Goal: Book appointment/travel/reservation

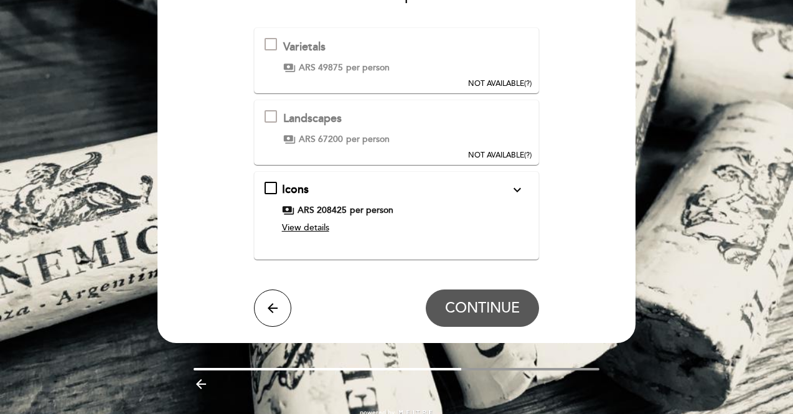
scroll to position [134, 0]
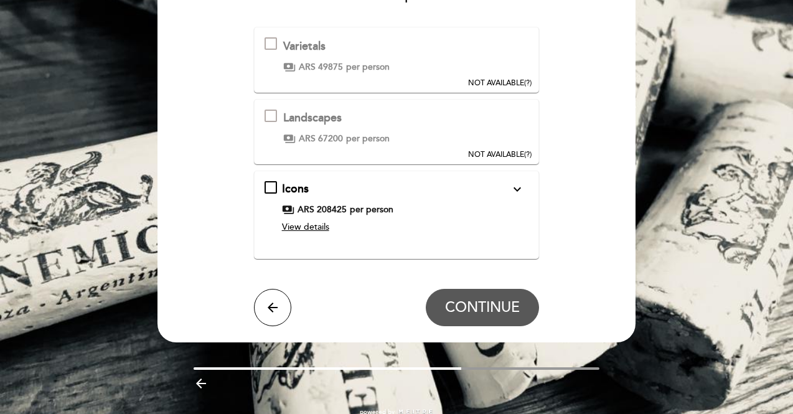
click at [298, 229] on span "View details" at bounding box center [305, 227] width 47 height 11
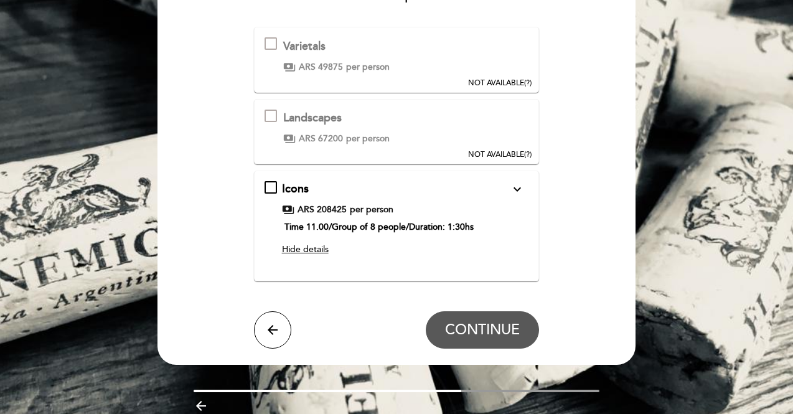
click at [274, 188] on div "Icons expand_more A tasting designed for exclusivity, where a careful selection…" at bounding box center [397, 221] width 265 height 80
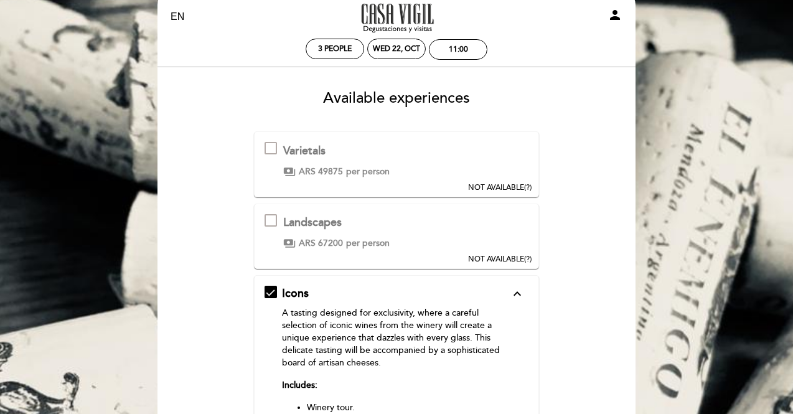
scroll to position [29, 0]
click at [274, 211] on div "Landscapes This experience is not available for your selected date. An experien…" at bounding box center [397, 236] width 286 height 65
click at [273, 217] on div at bounding box center [271, 221] width 12 height 12
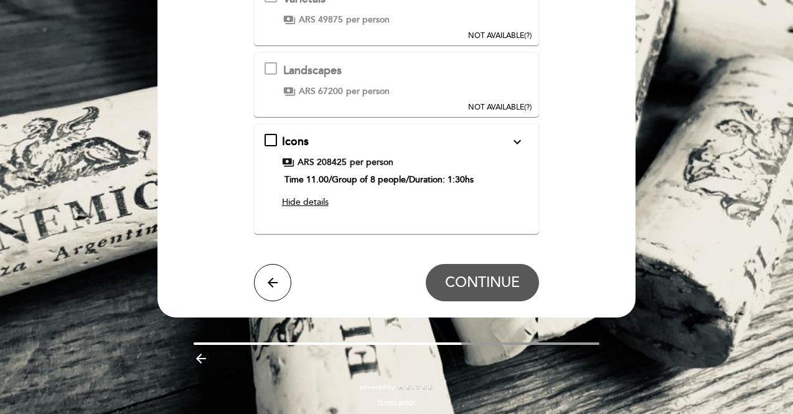
scroll to position [182, 0]
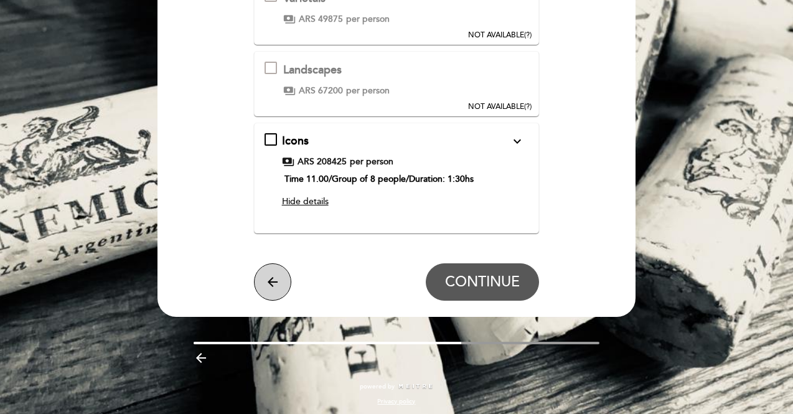
click at [273, 281] on icon "arrow_back" at bounding box center [272, 282] width 15 height 15
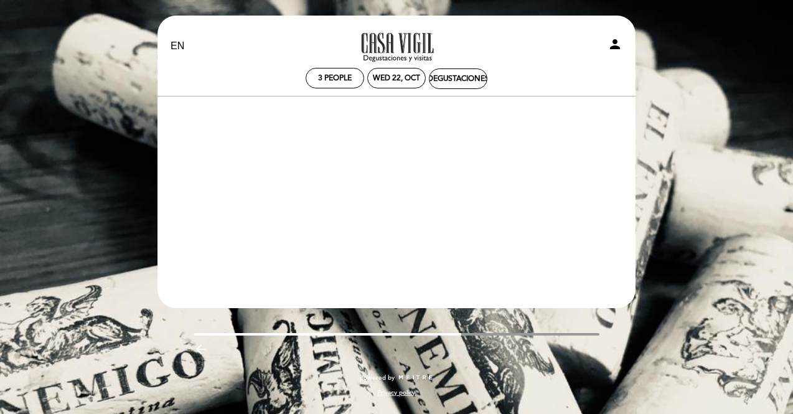
scroll to position [0, 0]
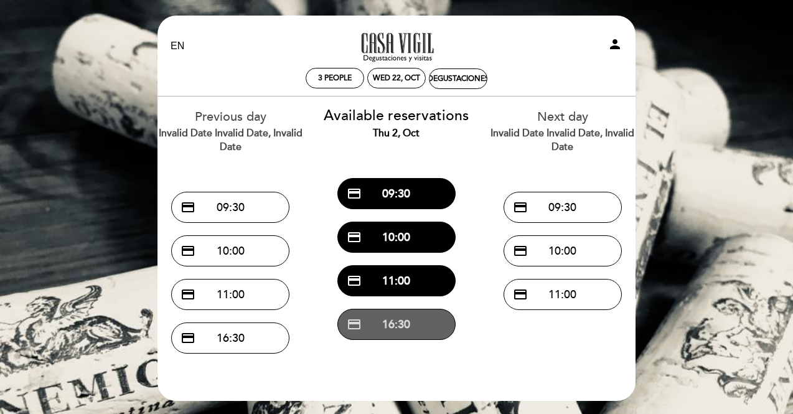
click at [396, 324] on button "credit_card 16:30" at bounding box center [396, 324] width 118 height 31
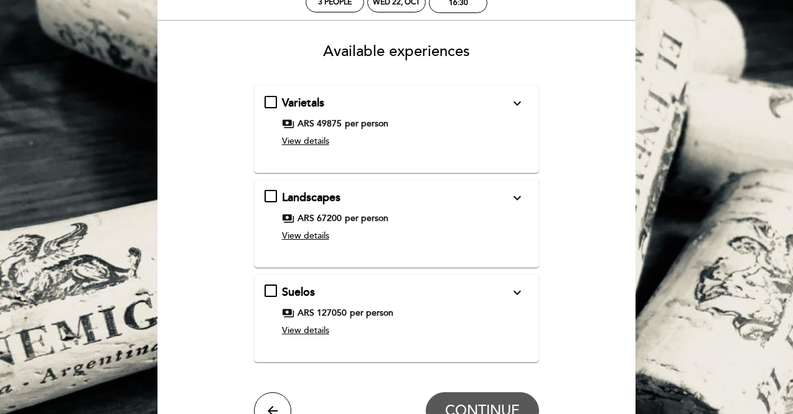
scroll to position [77, 0]
click at [318, 234] on span "View details" at bounding box center [305, 235] width 47 height 11
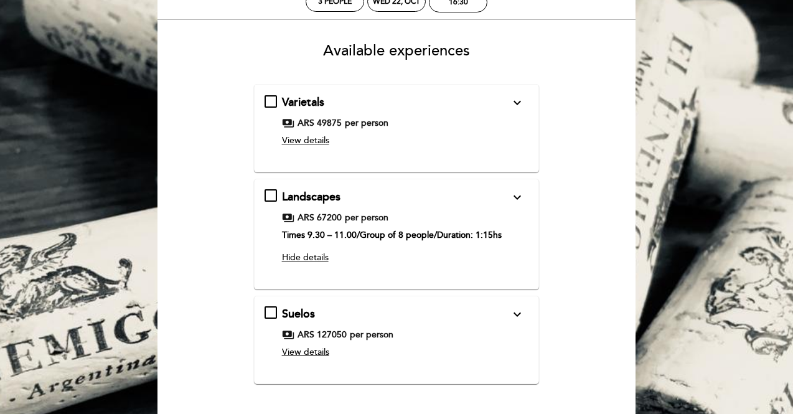
click at [520, 195] on icon "expand_more" at bounding box center [517, 197] width 15 height 15
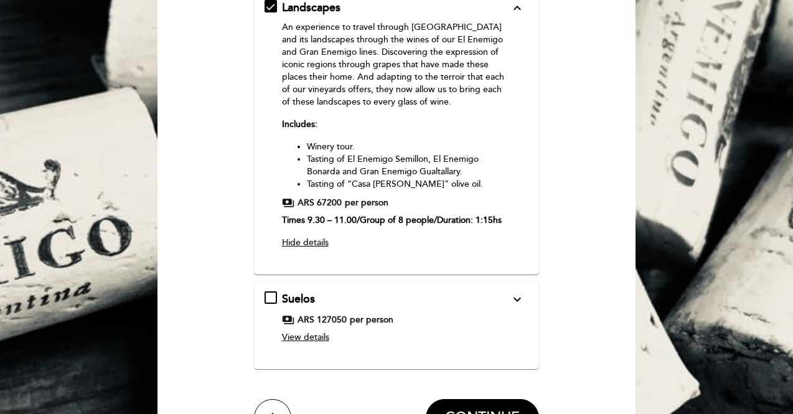
scroll to position [265, 0]
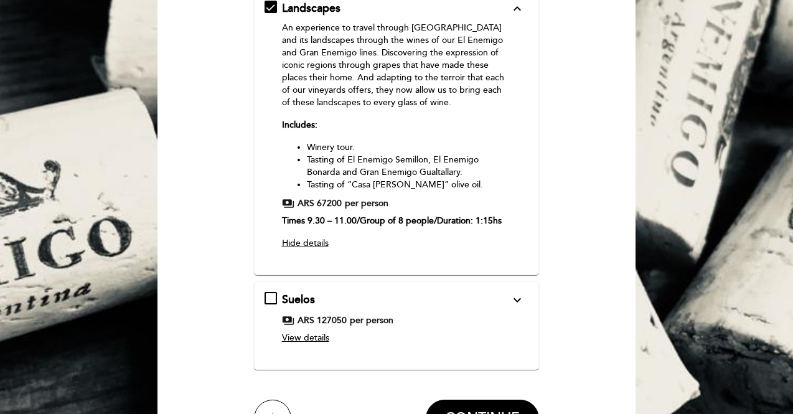
click at [523, 297] on icon "expand_more" at bounding box center [517, 300] width 15 height 15
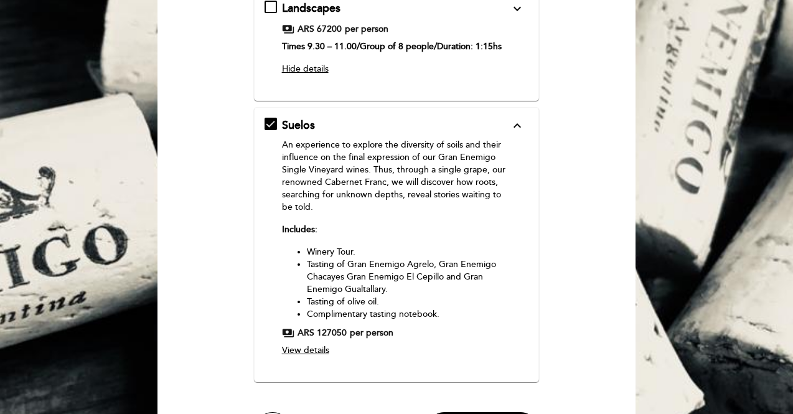
click at [523, 297] on div "Suelos expand_less An experience to explore the diversity of soils and their in…" at bounding box center [397, 240] width 265 height 244
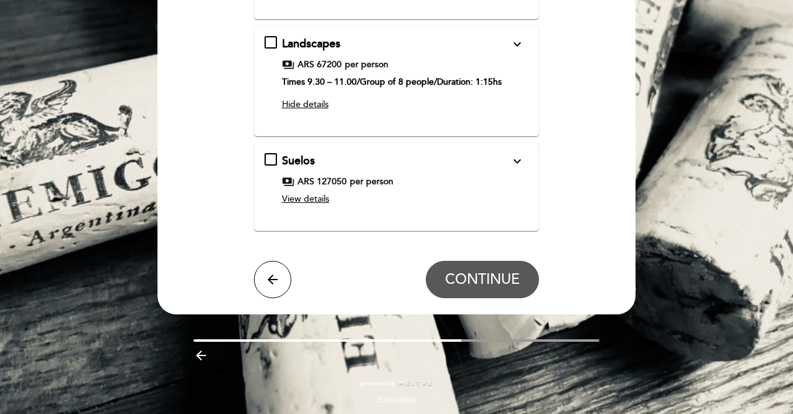
click at [520, 158] on icon "expand_more" at bounding box center [517, 161] width 15 height 15
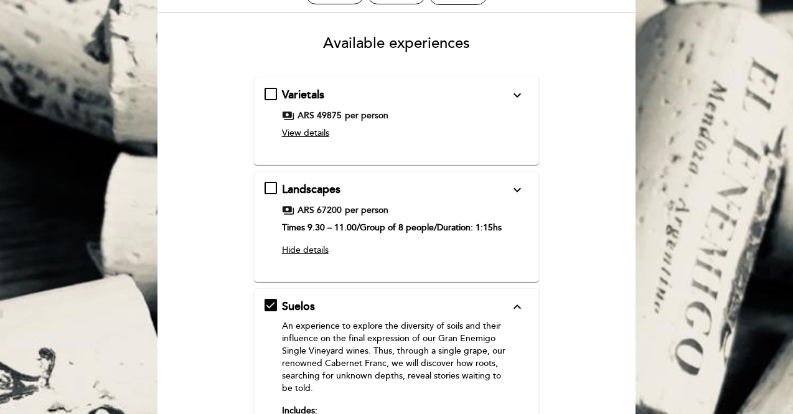
scroll to position [83, 0]
click at [523, 87] on div "Varietals expand_more An experience to discover and be surprised by El Enemigo …" at bounding box center [397, 121] width 286 height 88
click at [522, 93] on icon "expand_more" at bounding box center [517, 95] width 15 height 15
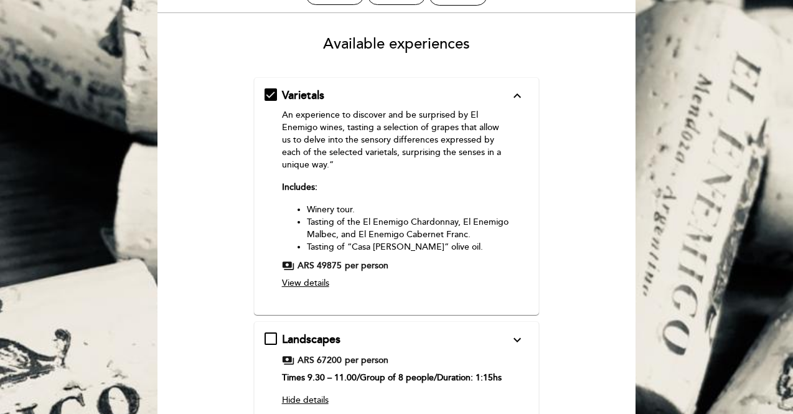
click at [520, 95] on icon "expand_less" at bounding box center [517, 95] width 15 height 15
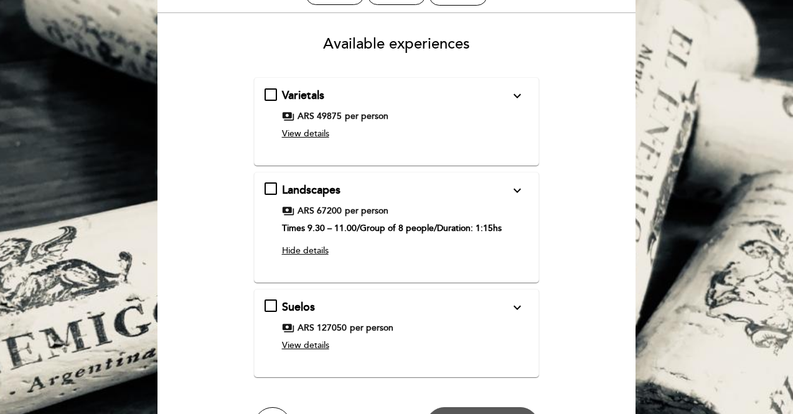
click at [522, 192] on icon "expand_more" at bounding box center [517, 190] width 15 height 15
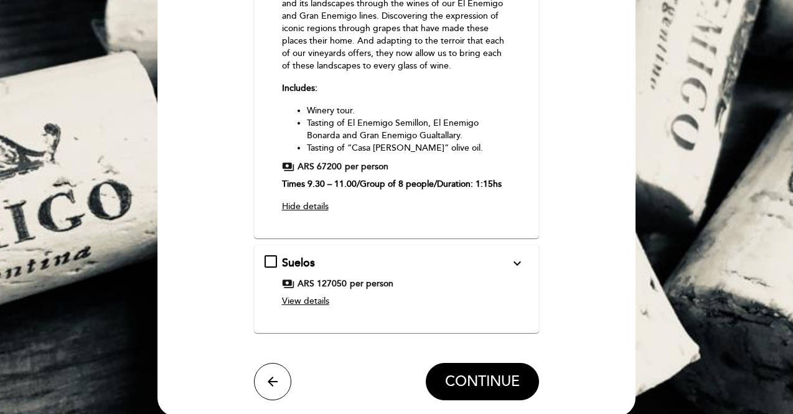
scroll to position [303, 0]
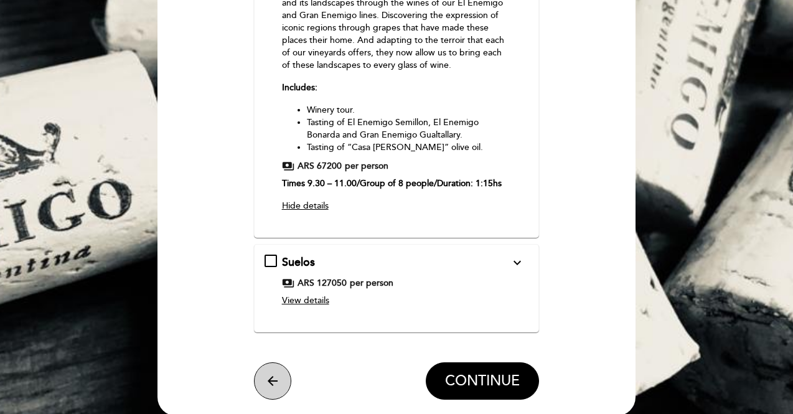
click at [276, 382] on icon "arrow_back" at bounding box center [272, 381] width 15 height 15
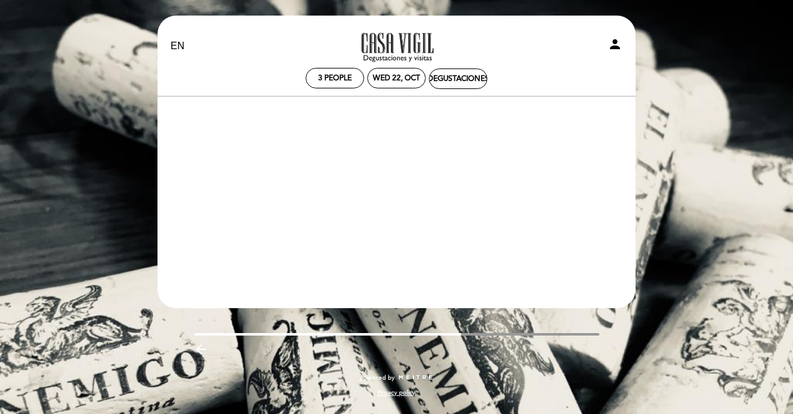
scroll to position [0, 0]
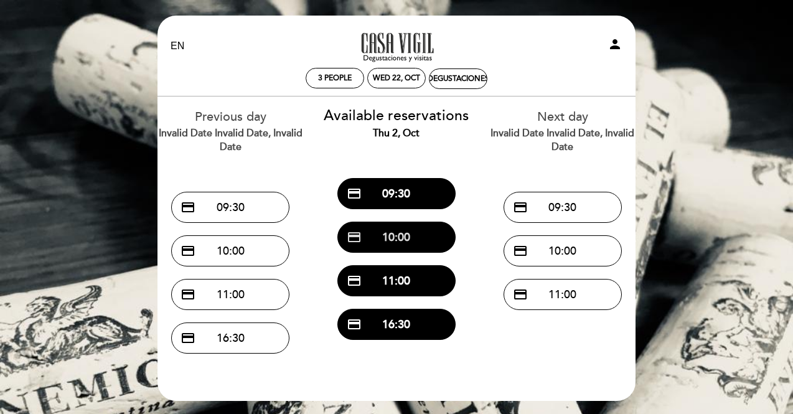
click at [390, 247] on button "credit_card 10:00" at bounding box center [396, 237] width 118 height 31
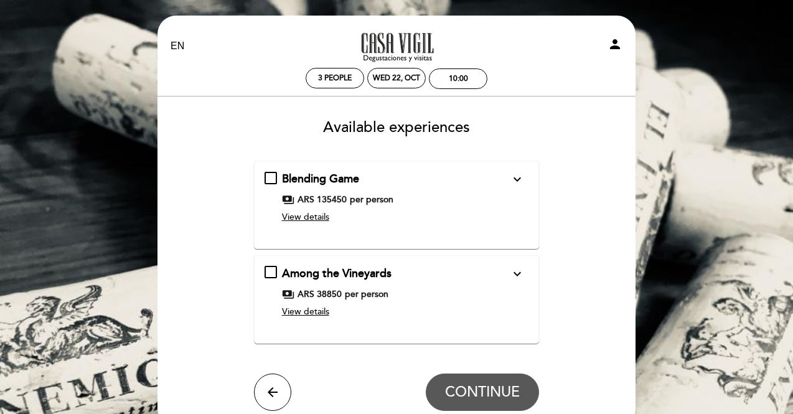
click at [502, 268] on div "Among the Vineyards expand_more" at bounding box center [396, 274] width 228 height 16
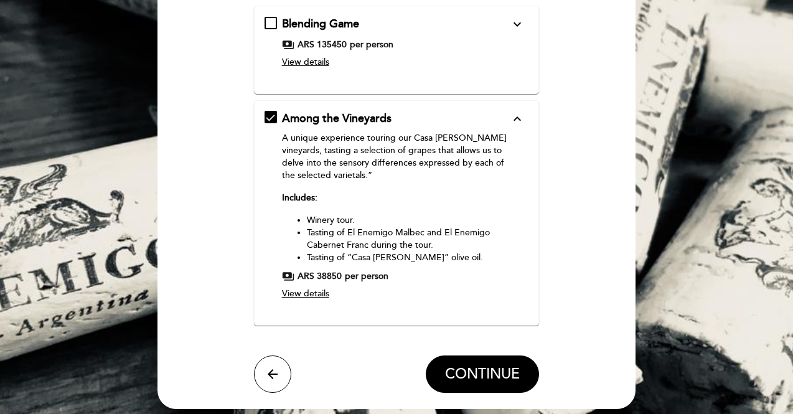
scroll to position [161, 0]
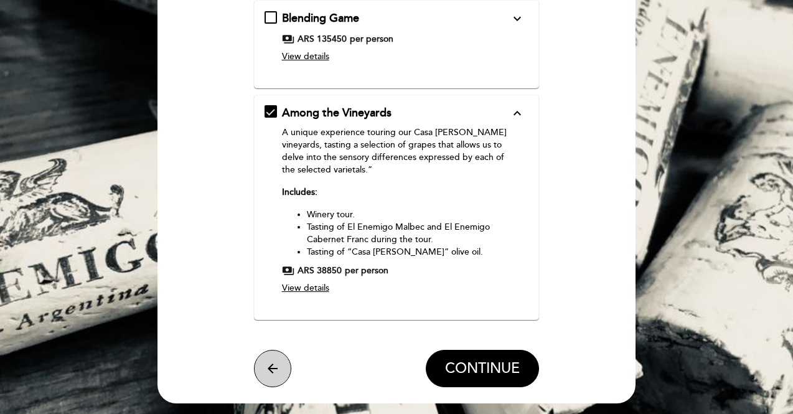
click at [271, 381] on button "arrow_back" at bounding box center [272, 368] width 37 height 37
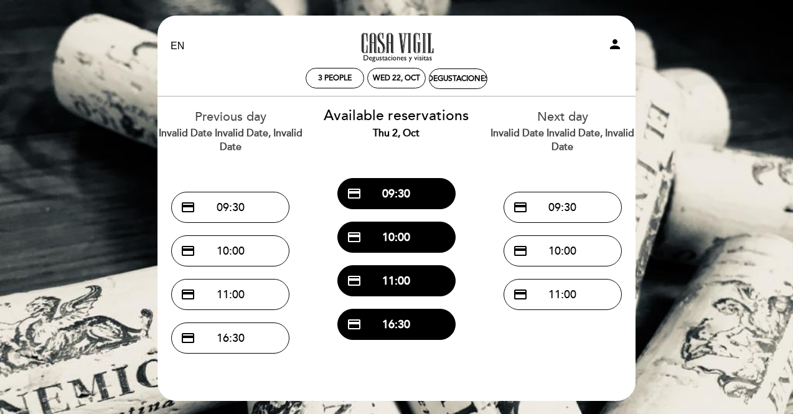
scroll to position [88, 0]
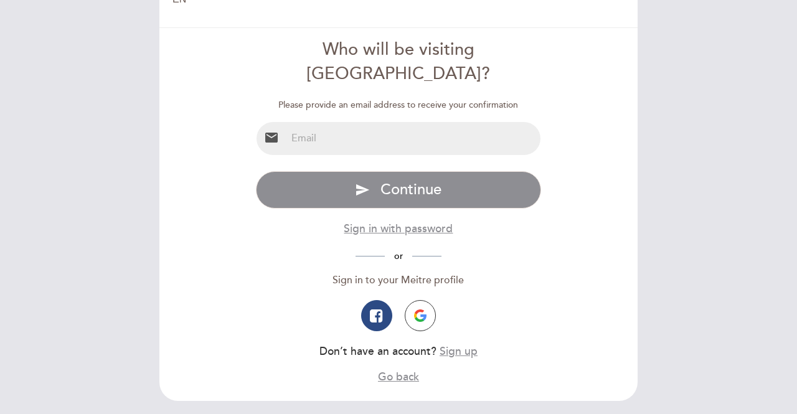
scroll to position [47, 0]
click at [402, 220] on button "Sign in with password" at bounding box center [398, 228] width 109 height 16
type input "juanmariavassallo@gmail.com"
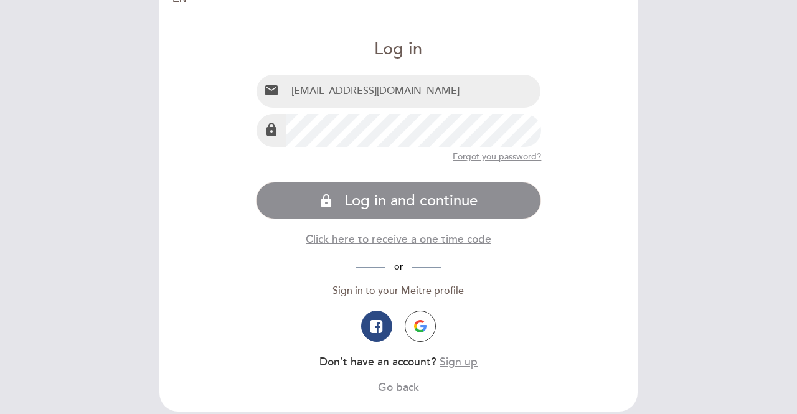
click at [402, 196] on span "Log in and continue" at bounding box center [410, 201] width 133 height 18
